Goal: Task Accomplishment & Management: Complete application form

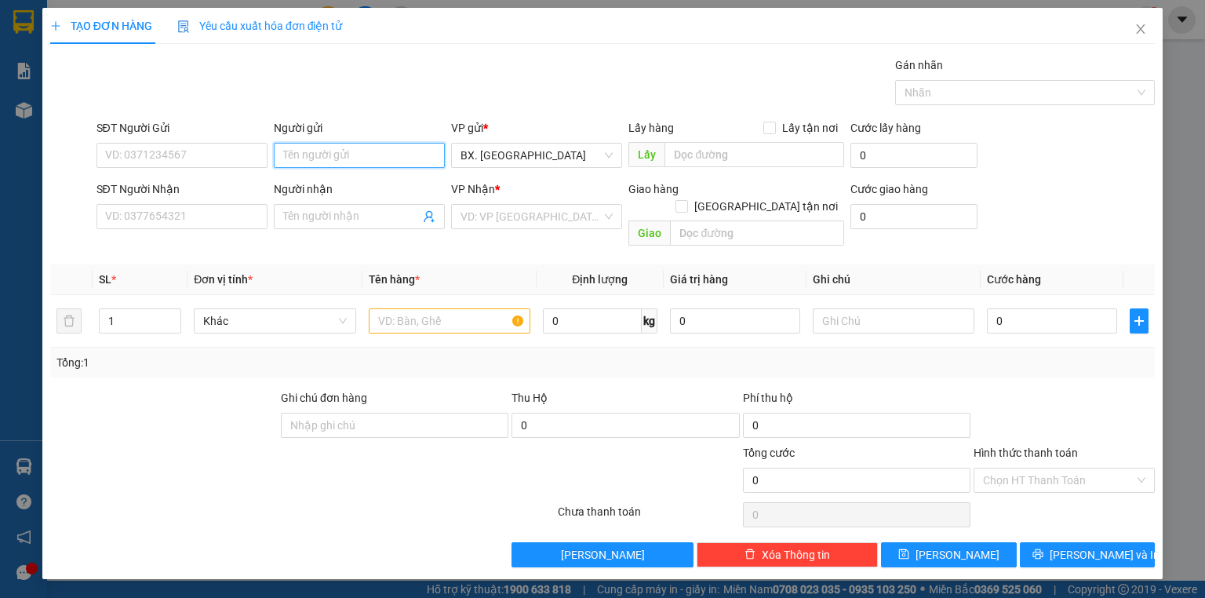
click at [333, 156] on input "Người gửi" at bounding box center [359, 155] width 171 height 25
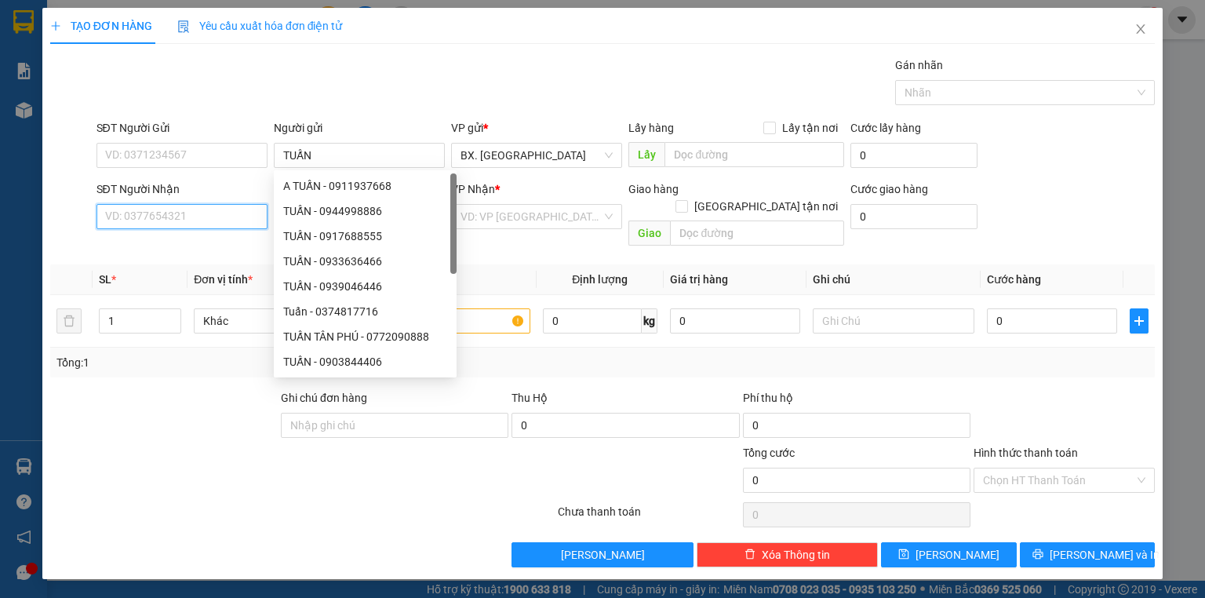
click at [160, 218] on input "SĐT Người Nhận" at bounding box center [182, 216] width 171 height 25
drag, startPoint x: 319, startPoint y: 152, endPoint x: 291, endPoint y: 160, distance: 29.3
click at [291, 160] on input "TUẤN" at bounding box center [359, 155] width 171 height 25
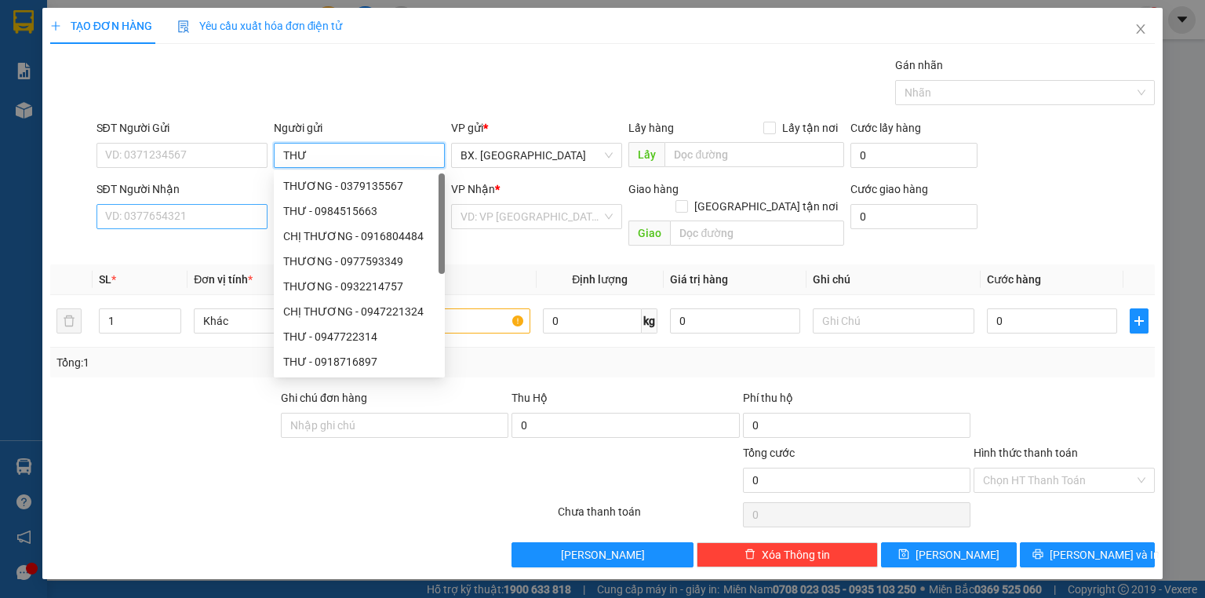
type input "THƯ"
click at [188, 218] on input "SĐT Người Nhận" at bounding box center [182, 216] width 171 height 25
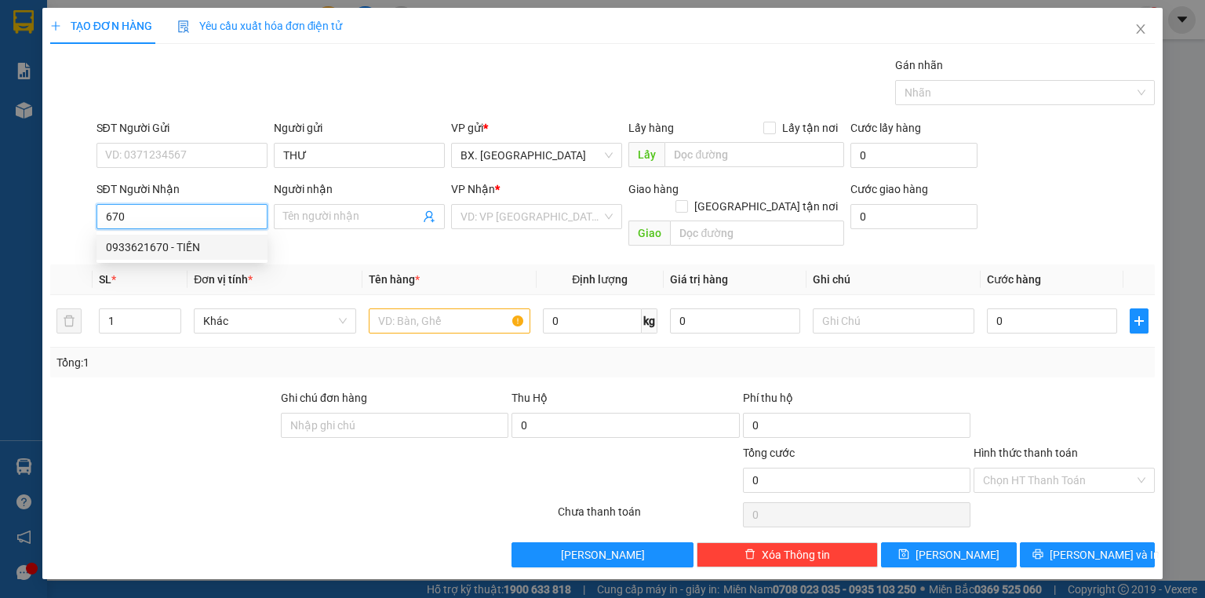
click at [188, 250] on div "0933621670 - TIẾN" at bounding box center [182, 247] width 152 height 17
type input "0933621670"
type input "TIẾN"
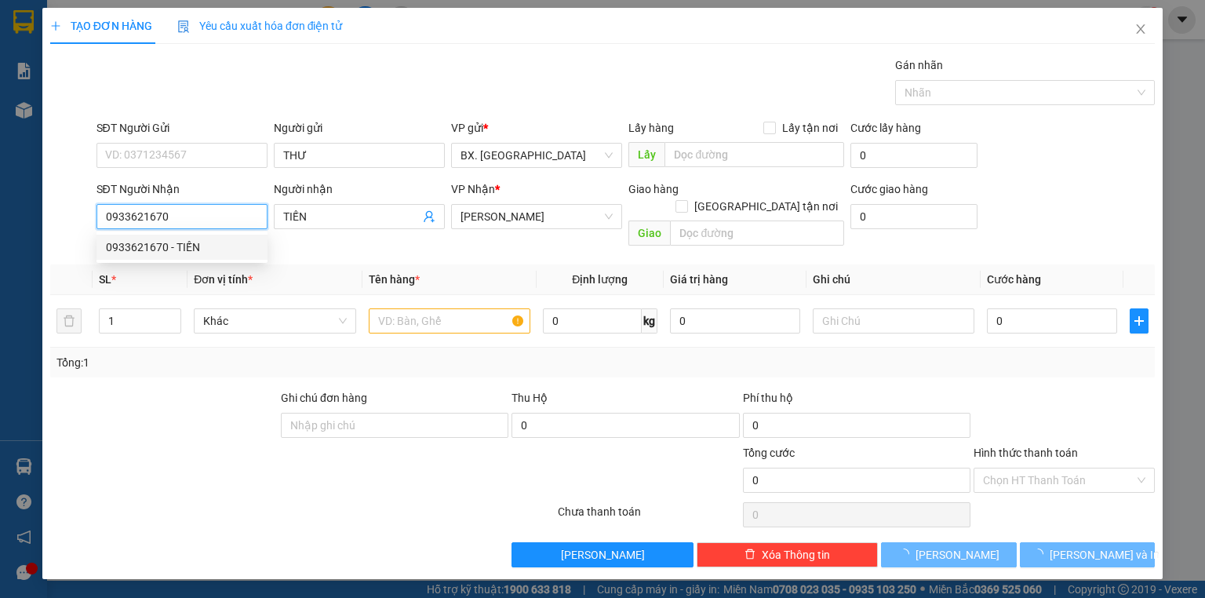
type input "60.000"
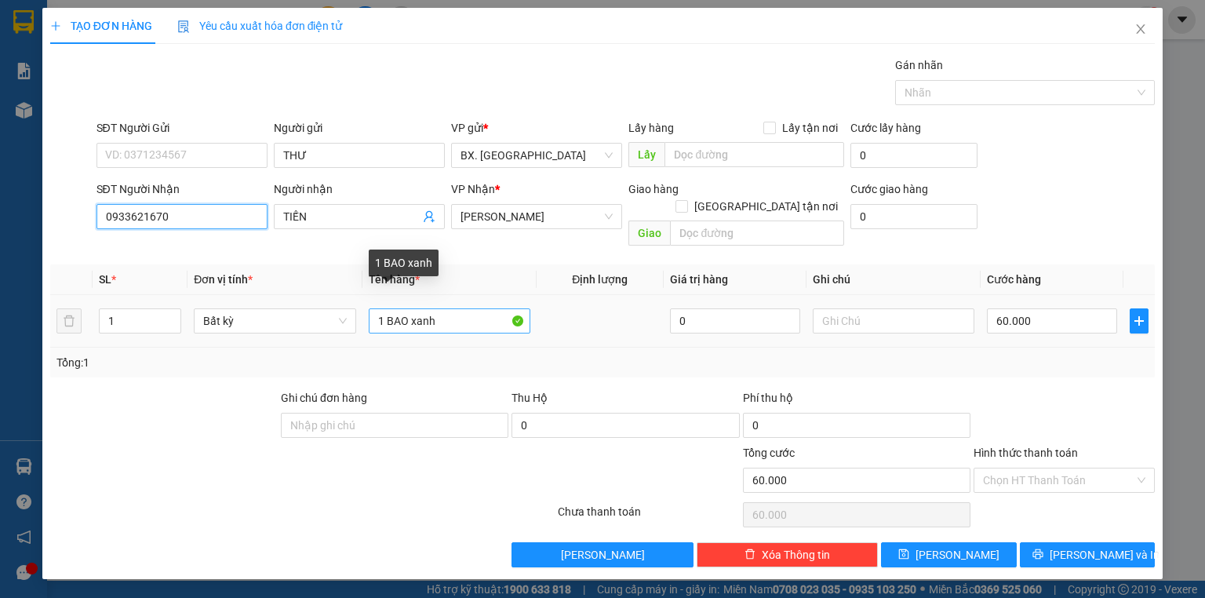
type input "0933621670"
drag, startPoint x: 449, startPoint y: 301, endPoint x: 410, endPoint y: 313, distance: 41.0
click at [410, 313] on input "1 BAO xanh" at bounding box center [450, 320] width 162 height 25
click at [418, 308] on input "1 BAO TẮNG" at bounding box center [450, 320] width 162 height 25
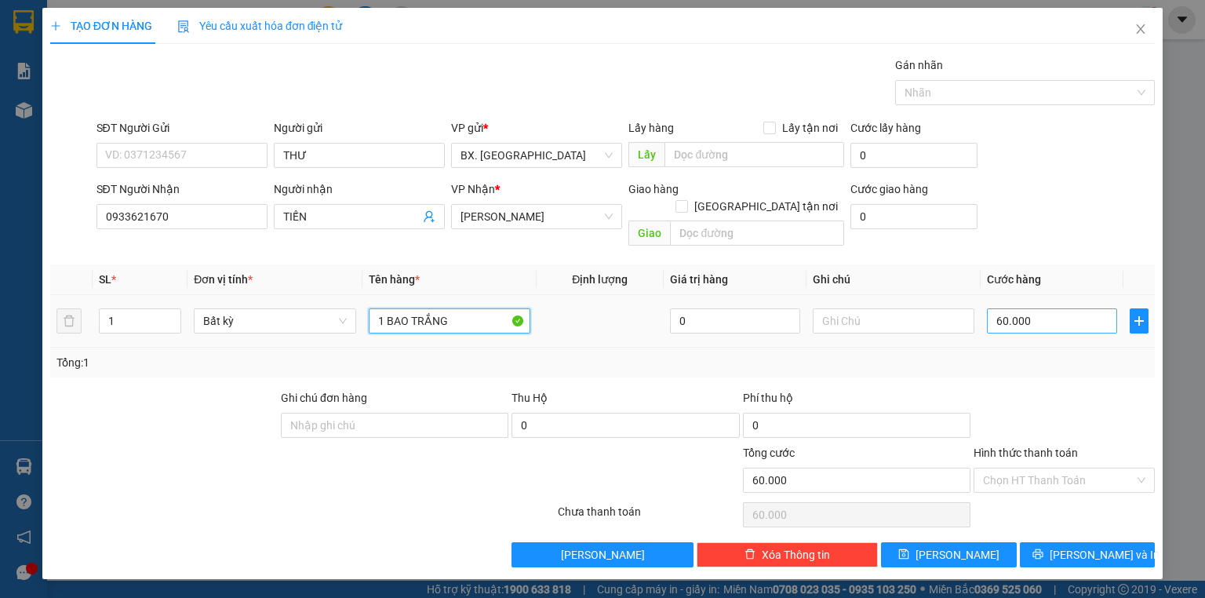
type input "1 BAO TRẮNG"
click at [1035, 308] on input "60.000" at bounding box center [1052, 320] width 130 height 25
type input "8"
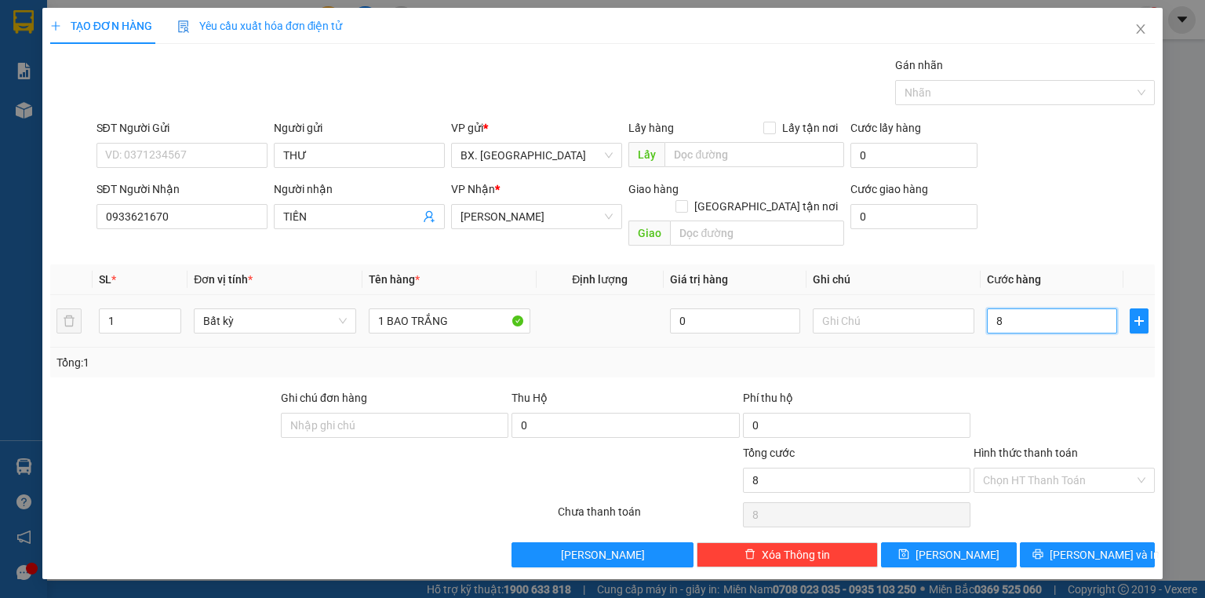
type input "80"
type input "800"
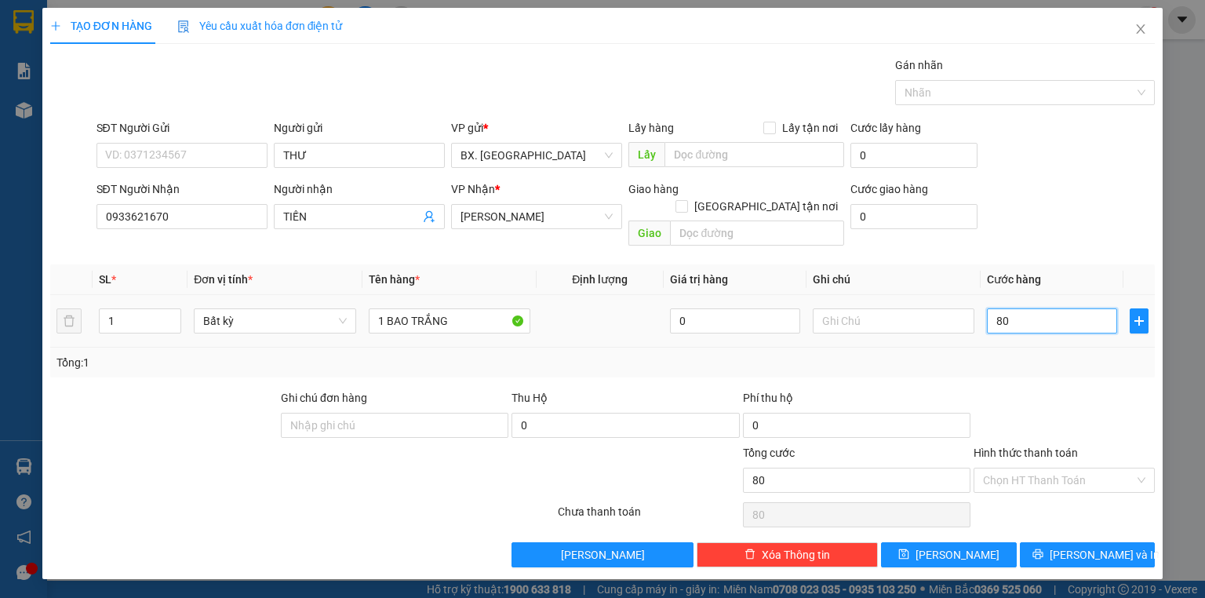
type input "800"
type input "8.000"
type input "80.000"
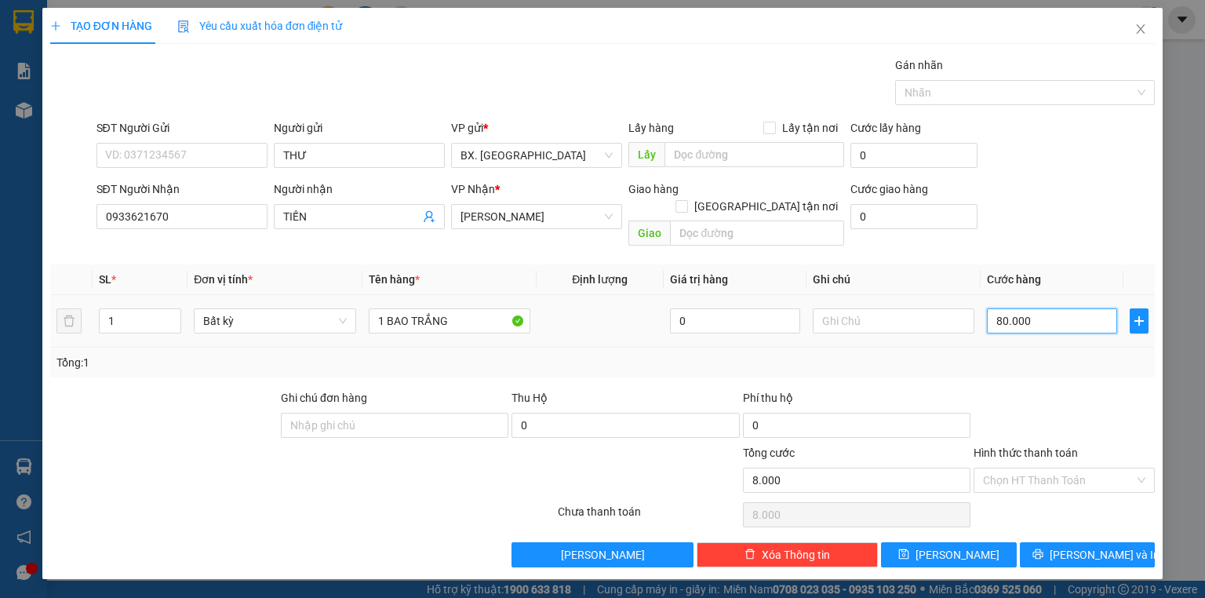
type input "80.000"
click at [1054, 468] on input "Hình thức thanh toán" at bounding box center [1058, 480] width 151 height 24
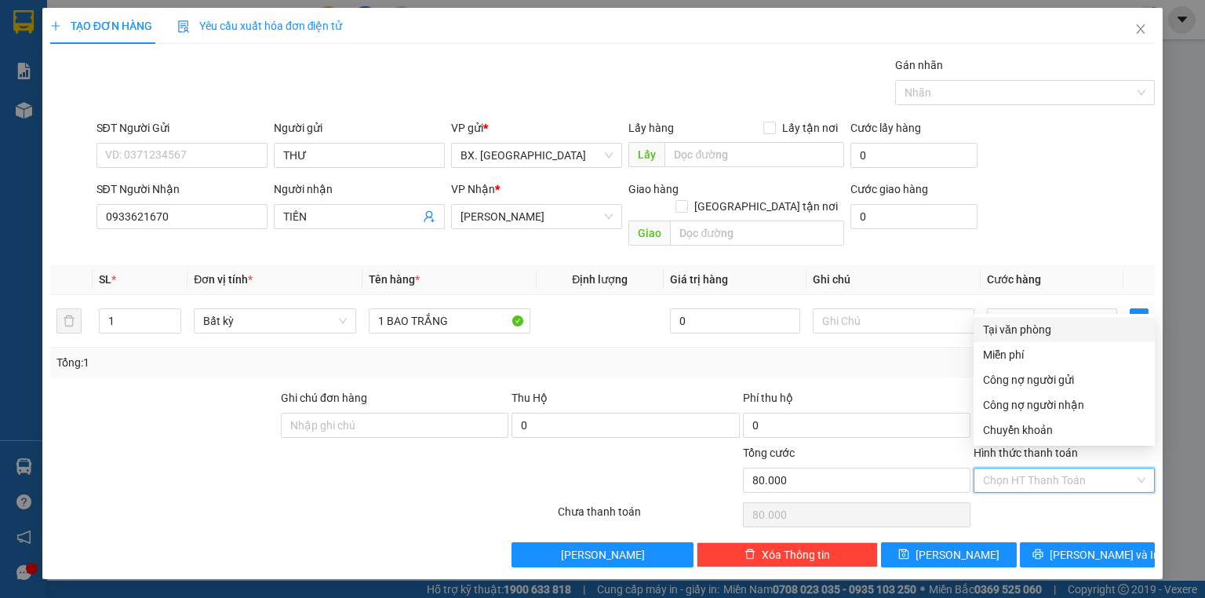
click at [1045, 326] on div "Tại văn phòng" at bounding box center [1064, 329] width 162 height 17
type input "0"
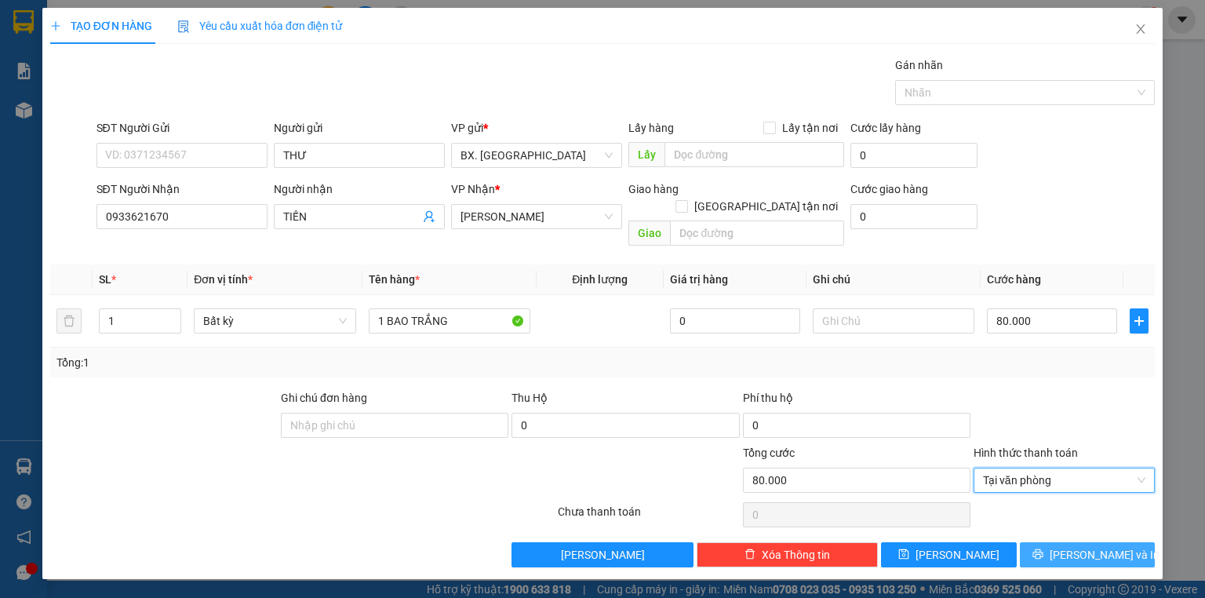
click at [1073, 542] on button "[PERSON_NAME] và In" at bounding box center [1088, 554] width 136 height 25
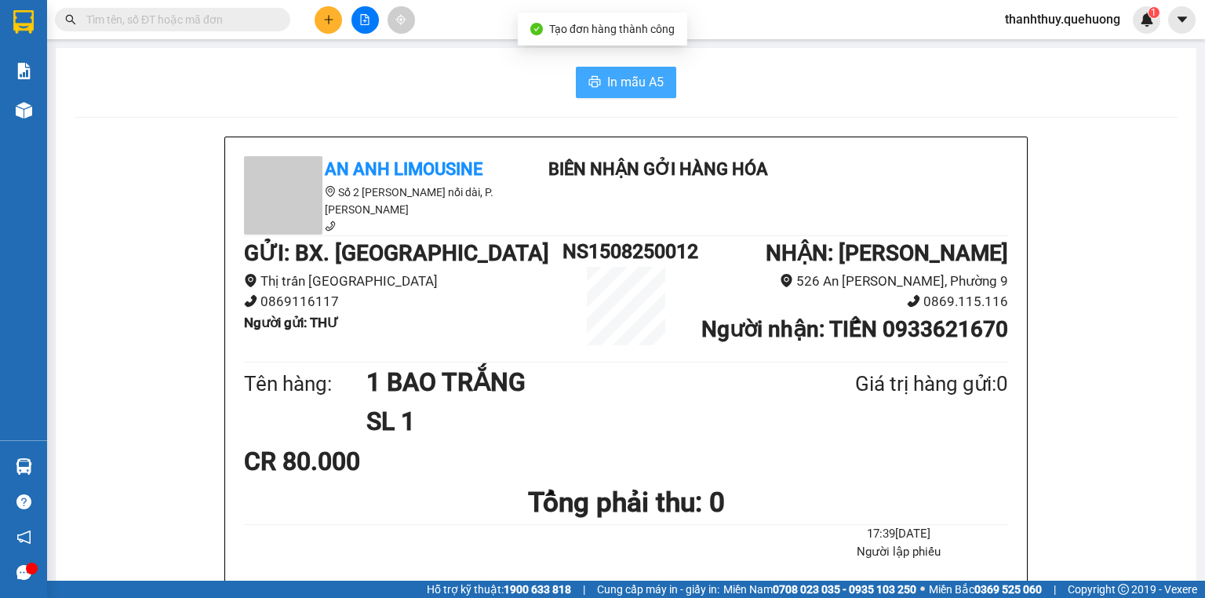
click at [636, 73] on span "In mẫu A5" at bounding box center [635, 82] width 56 height 20
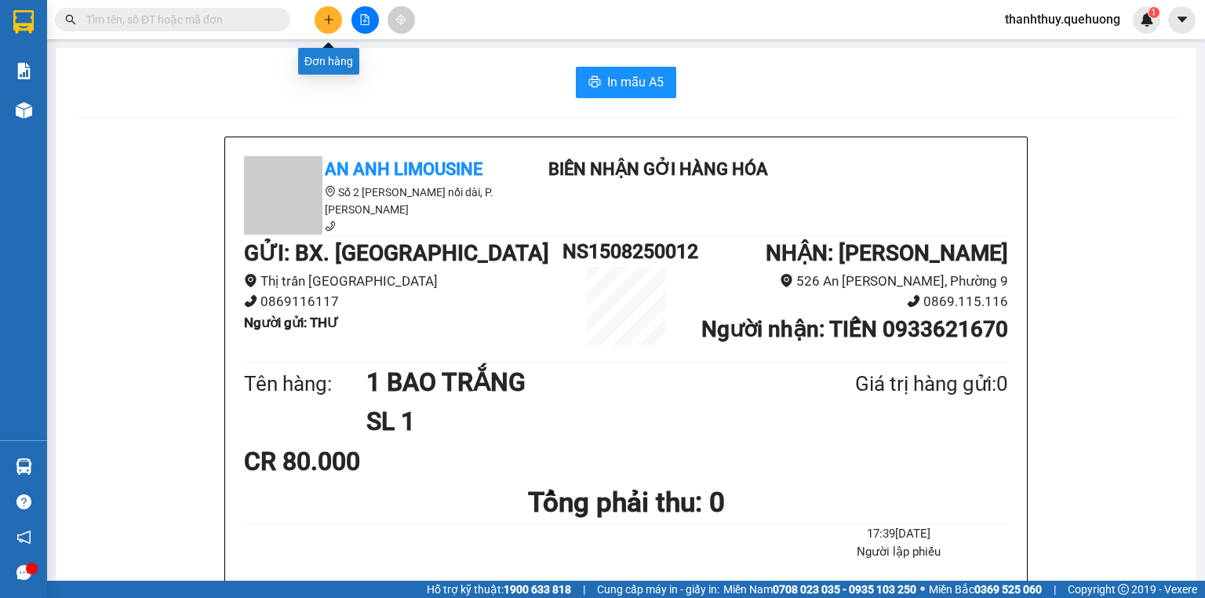
click at [326, 22] on icon "plus" at bounding box center [328, 19] width 11 height 11
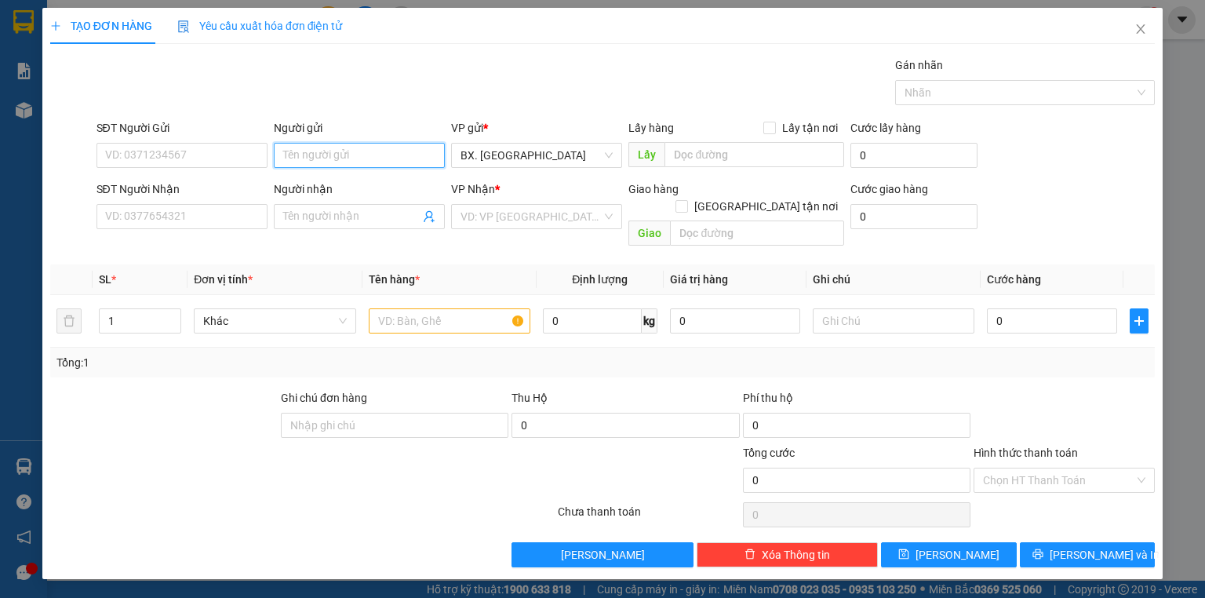
click at [352, 161] on input "Người gửi" at bounding box center [359, 155] width 171 height 25
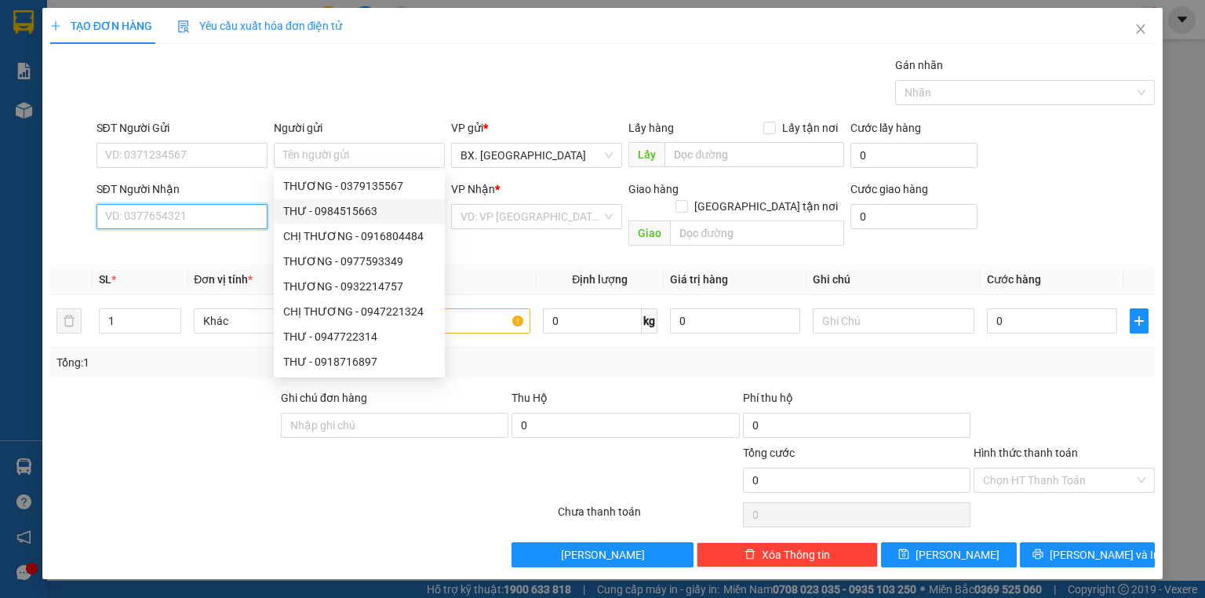
click at [238, 220] on input "SĐT Người Nhận" at bounding box center [182, 216] width 171 height 25
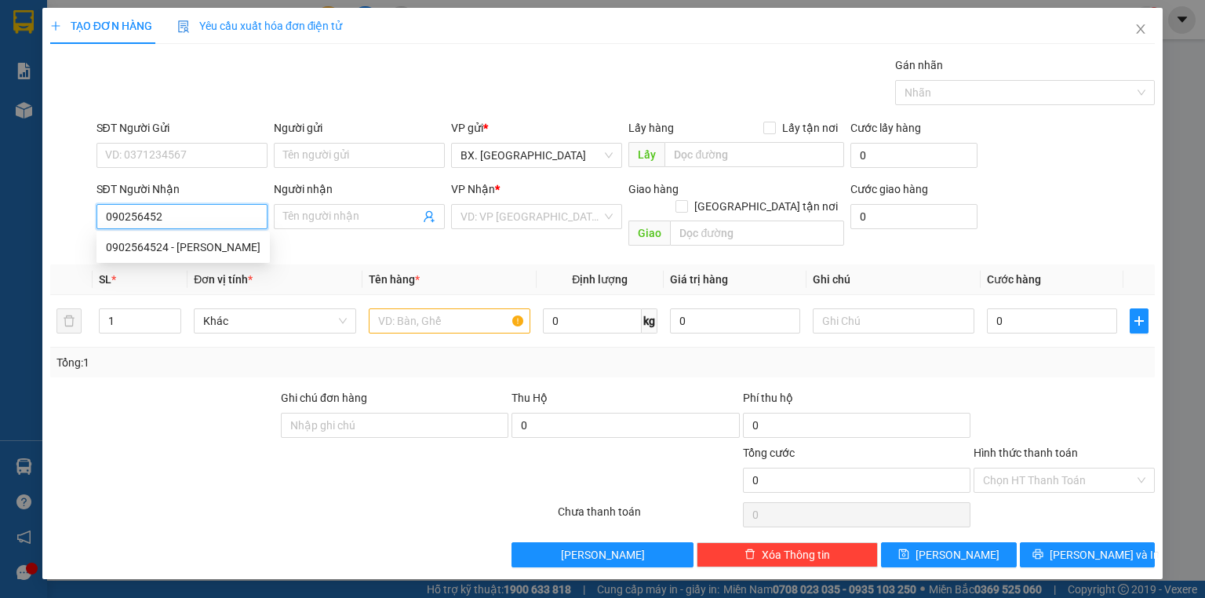
type input "0902564524"
click at [228, 244] on div "0902564524 - [PERSON_NAME]" at bounding box center [183, 247] width 155 height 17
type input "TRINH"
type input "40.000"
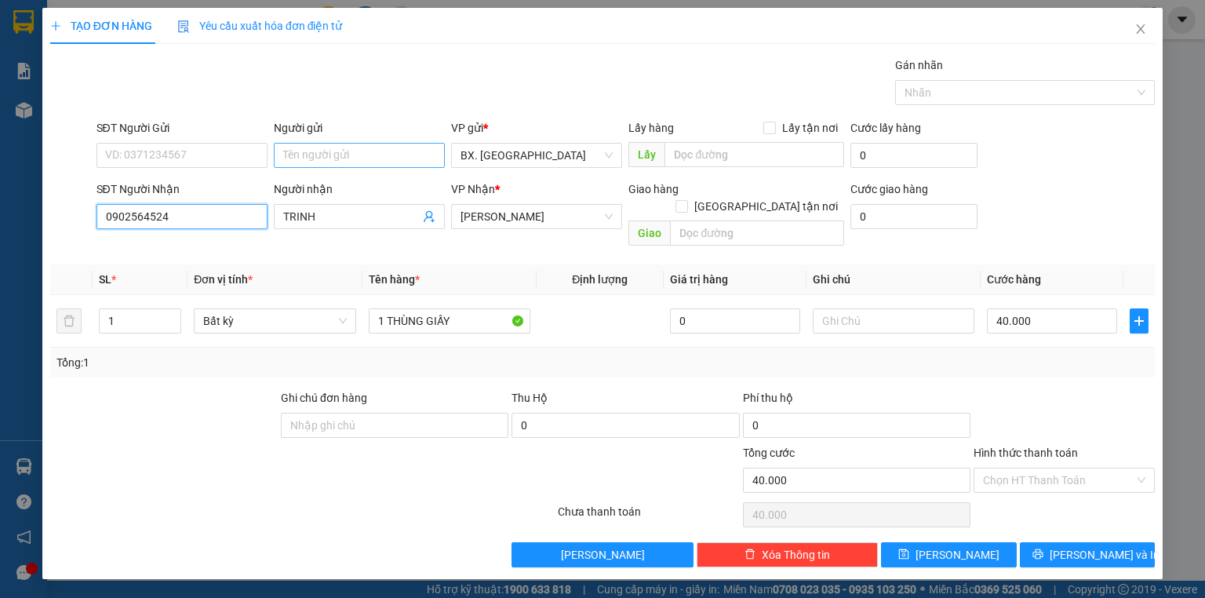
type input "0902564524"
click at [337, 152] on input "Người gửi" at bounding box center [359, 155] width 171 height 25
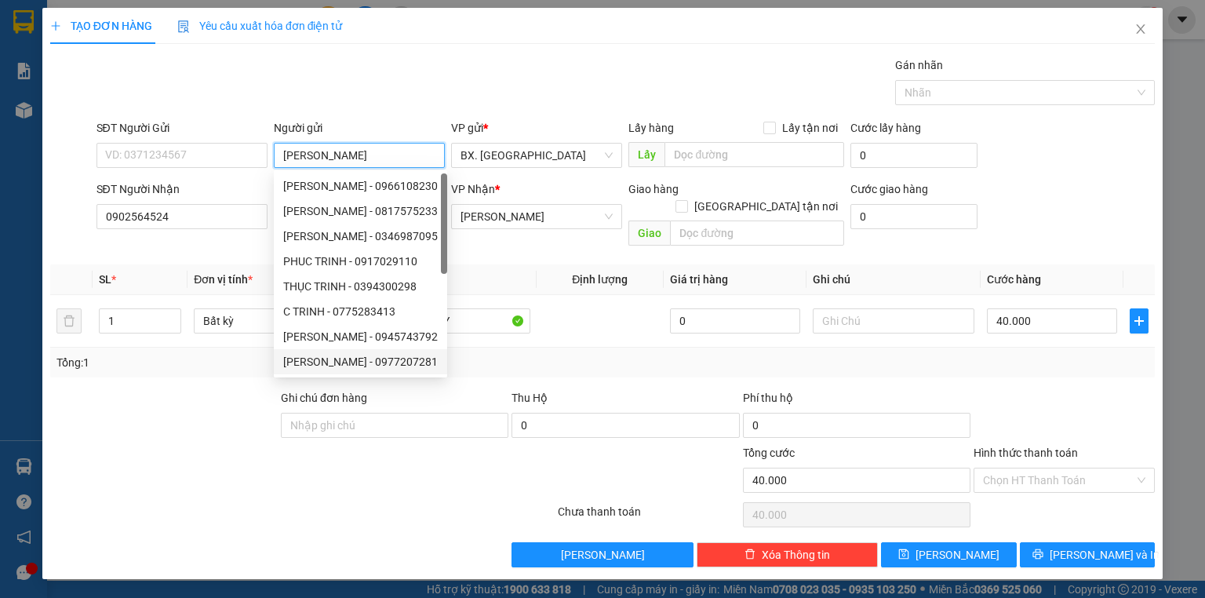
type input "[PERSON_NAME]"
click at [231, 450] on div at bounding box center [210, 471] width 323 height 55
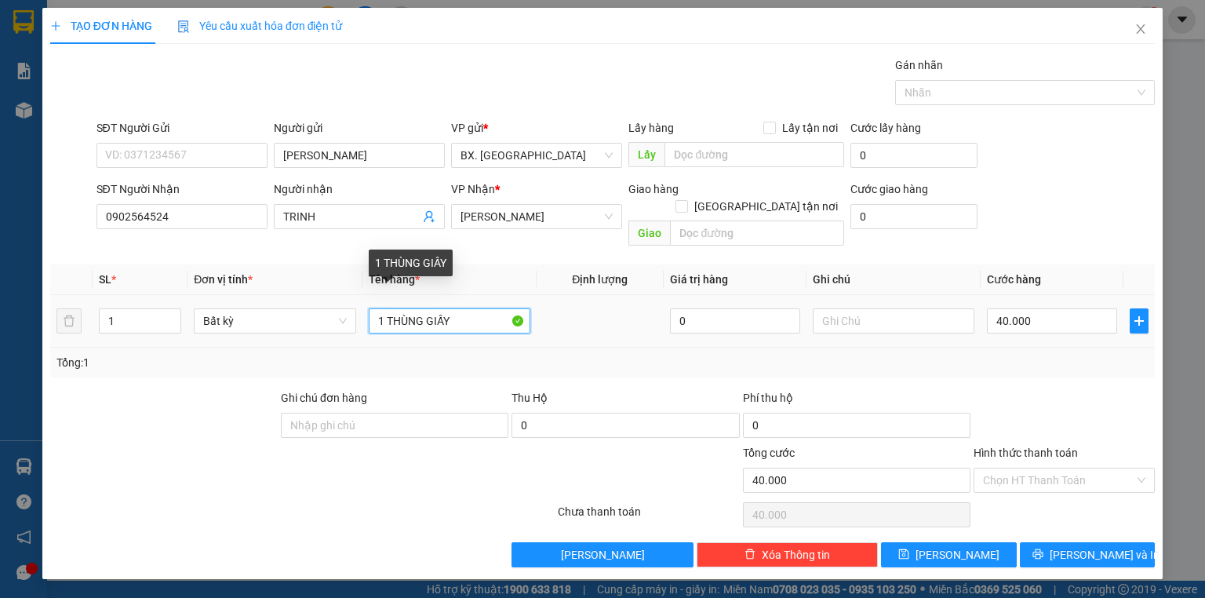
drag, startPoint x: 455, startPoint y: 304, endPoint x: 388, endPoint y: 315, distance: 68.4
click at [388, 315] on input "1 THÙNG GIẤY" at bounding box center [450, 320] width 162 height 25
type input "1 HỘP GIẤY"
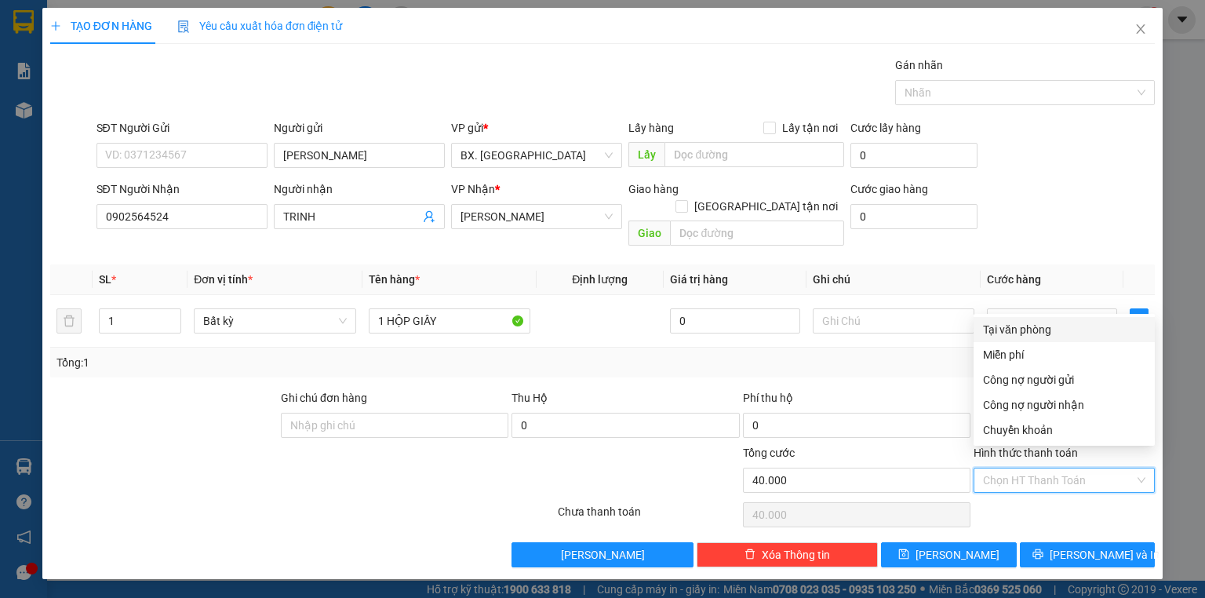
click at [1029, 468] on input "Hình thức thanh toán" at bounding box center [1058, 480] width 151 height 24
click at [1036, 308] on input "40.000" at bounding box center [1052, 320] width 130 height 25
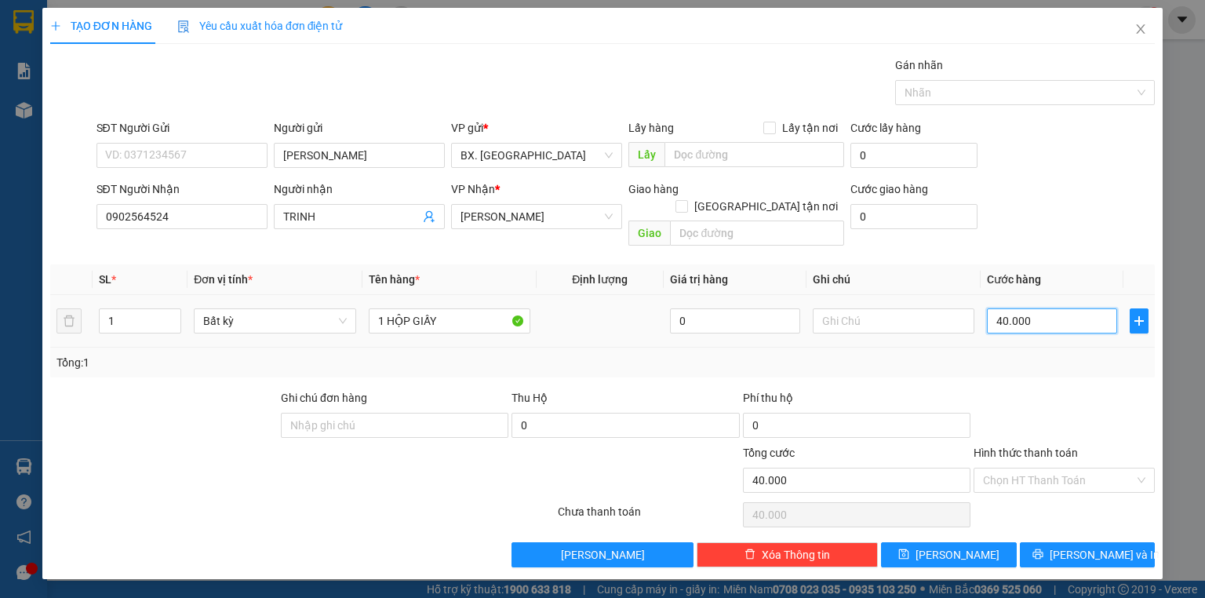
click at [1036, 308] on input "40.000" at bounding box center [1052, 320] width 130 height 25
type input "3"
type input "30"
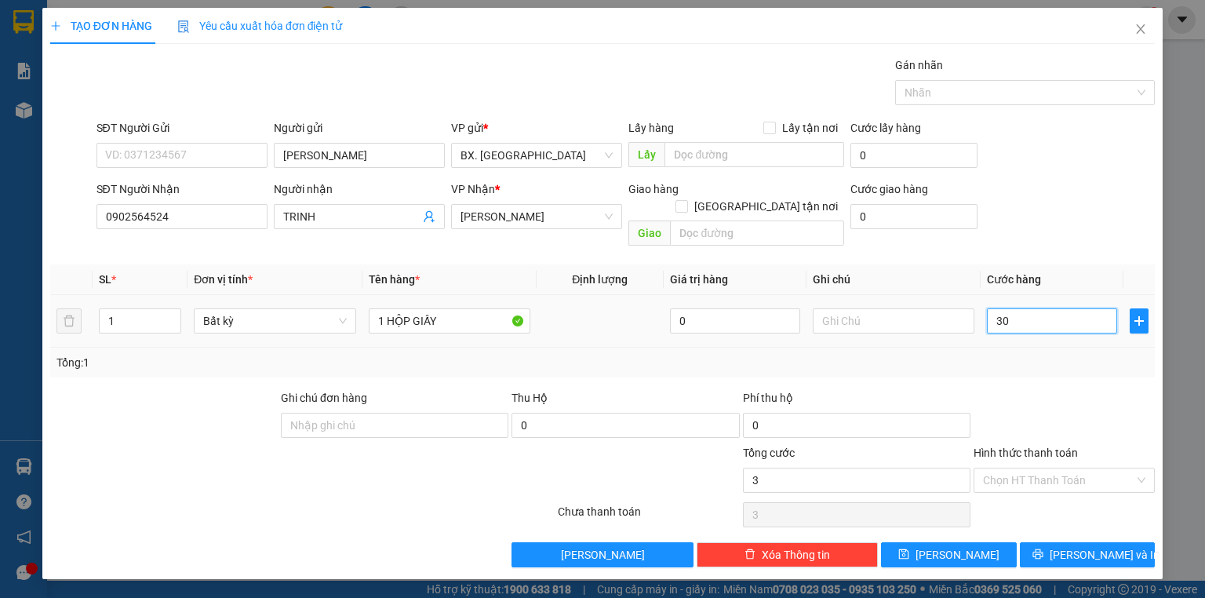
type input "30"
type input "300"
type input "3.000"
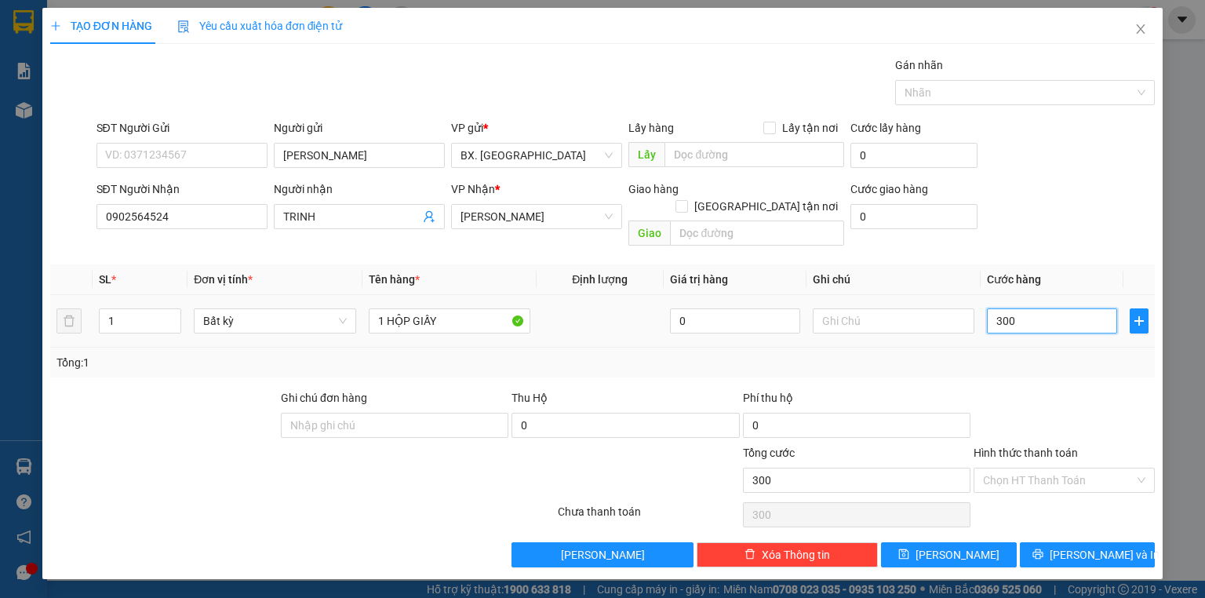
type input "3.000"
type input "30.000"
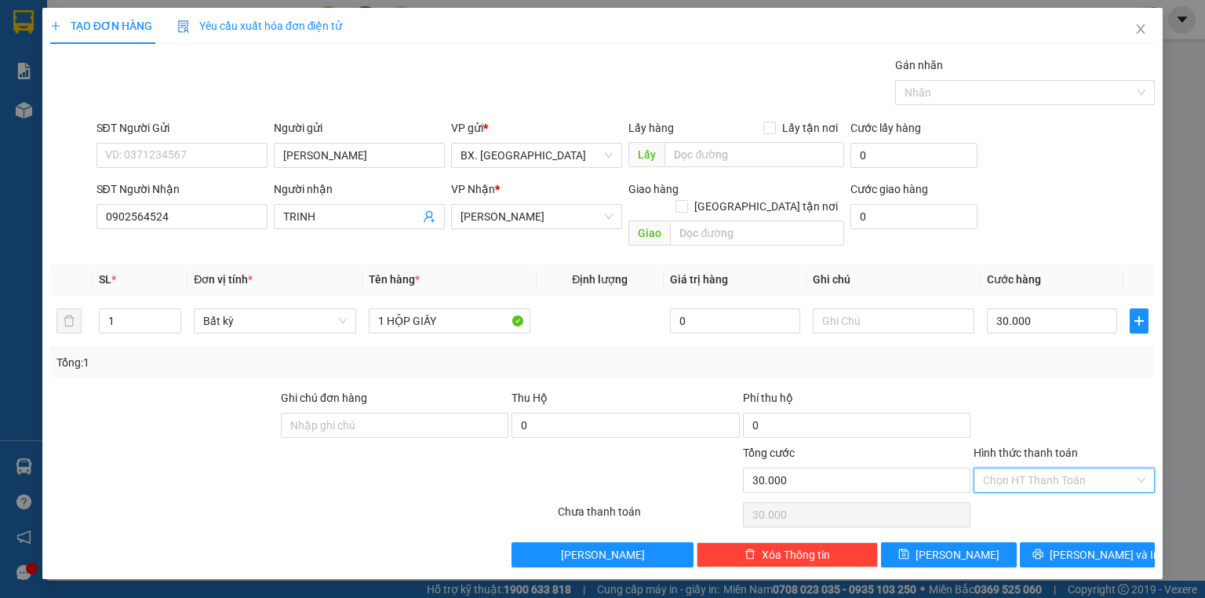
click at [1047, 468] on input "Hình thức thanh toán" at bounding box center [1058, 480] width 151 height 24
click at [1029, 328] on div "Tại văn phòng" at bounding box center [1064, 329] width 162 height 17
type input "0"
click at [1079, 546] on span "[PERSON_NAME] và In" at bounding box center [1105, 554] width 110 height 17
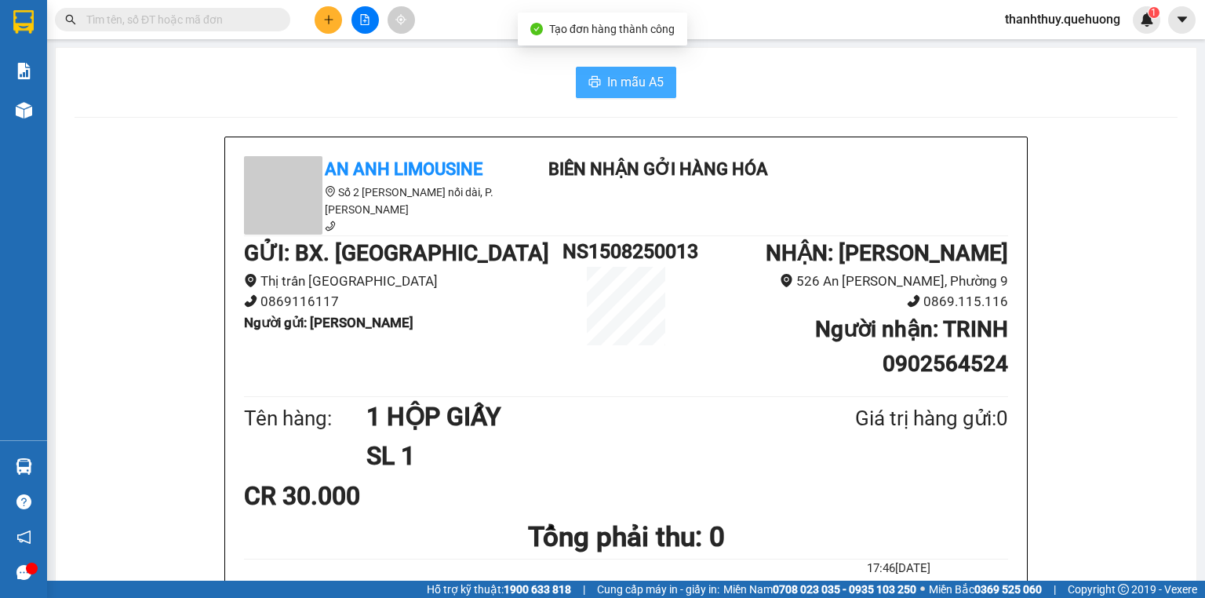
click at [647, 80] on span "In mẫu A5" at bounding box center [635, 82] width 56 height 20
